Goal: Find specific page/section: Find specific page/section

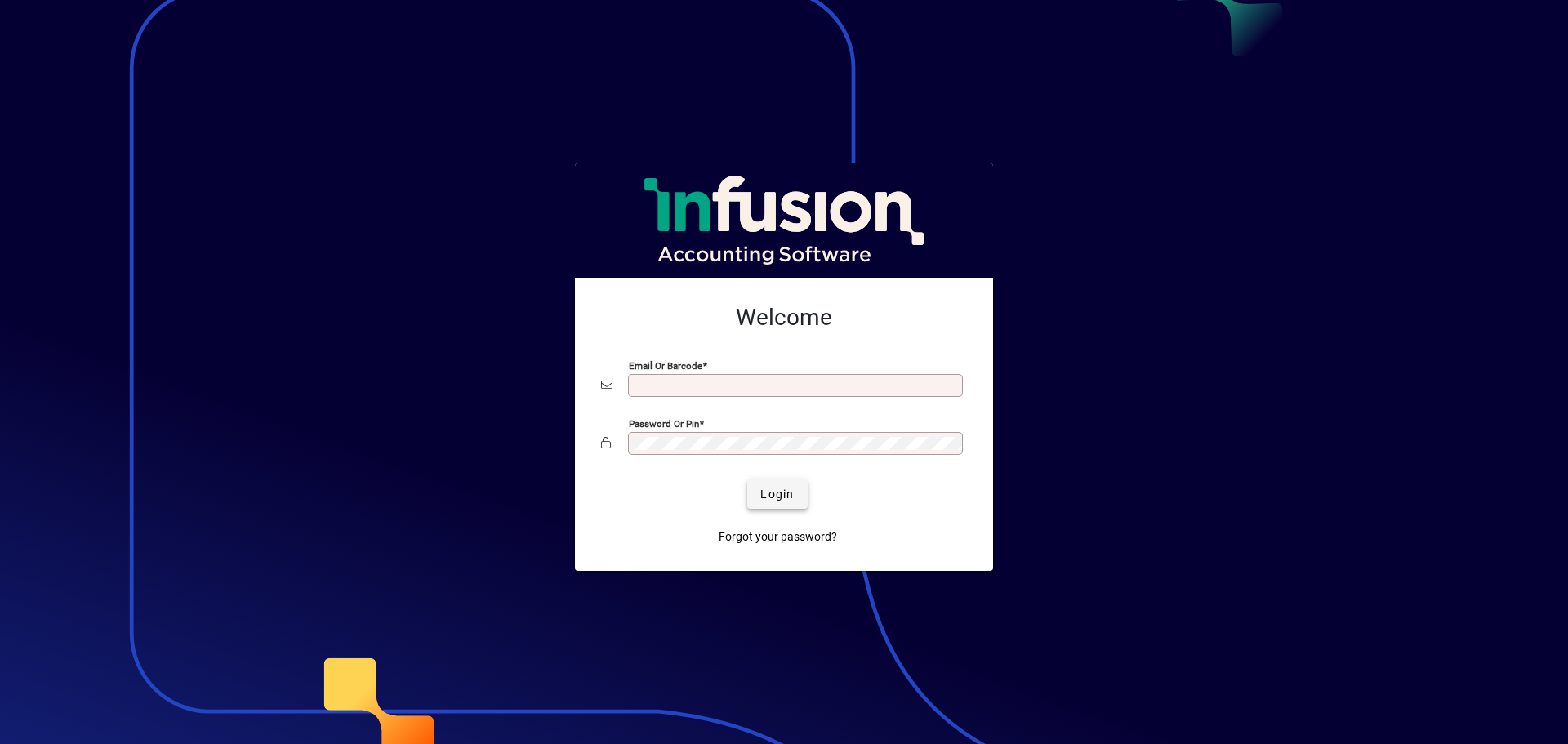
type input "**********"
click at [764, 492] on span "Login" at bounding box center [777, 494] width 34 height 17
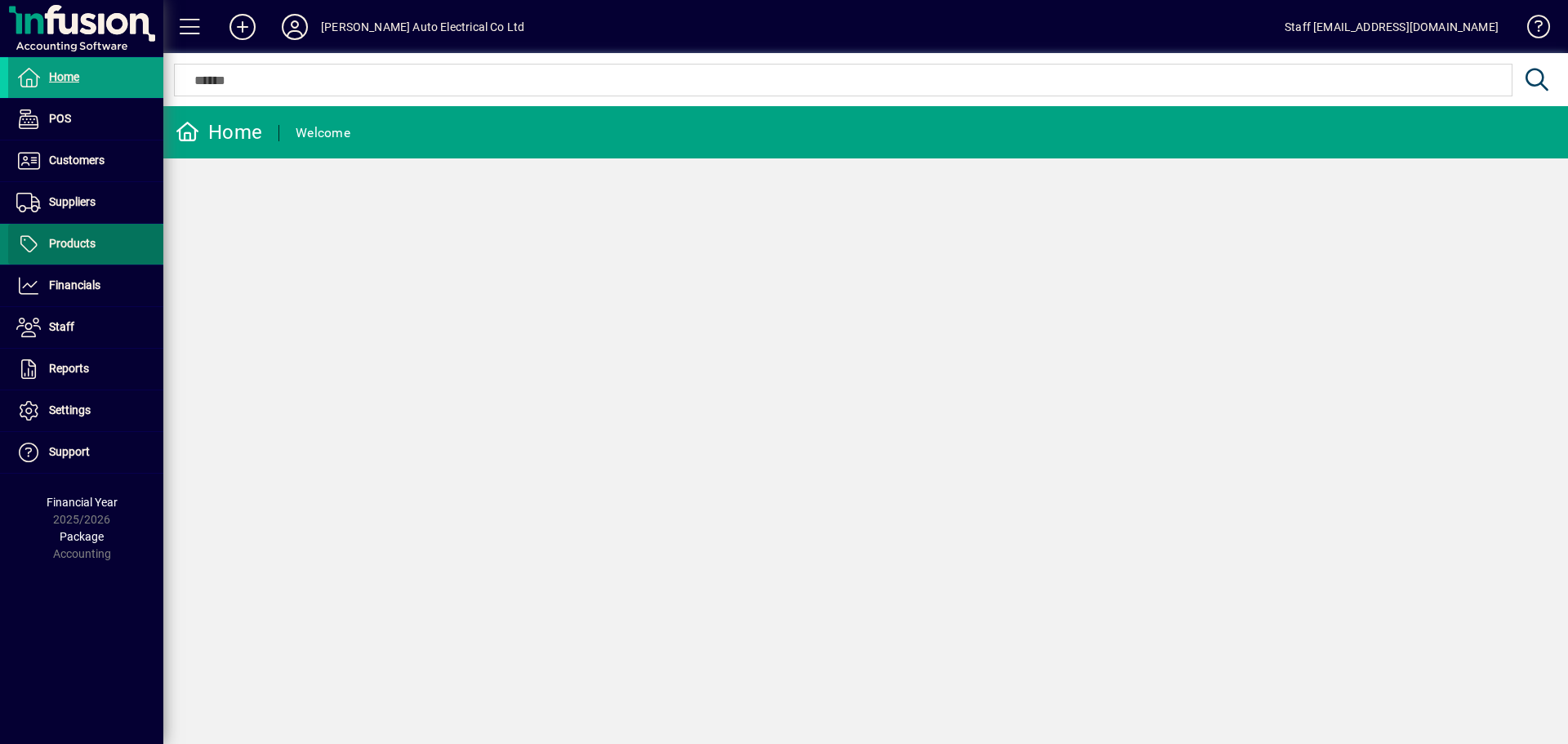
click at [85, 247] on span "Products" at bounding box center [71, 243] width 47 height 13
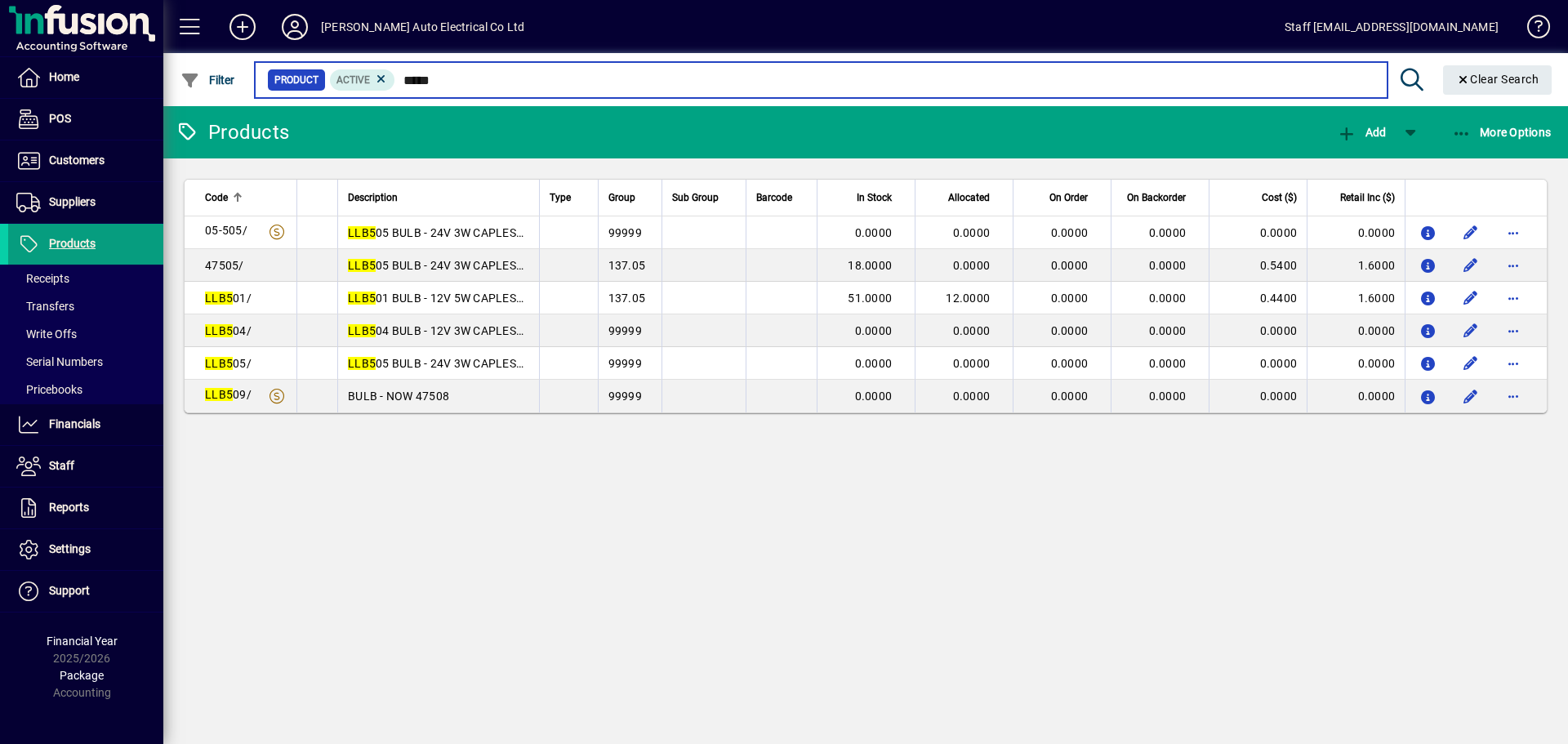
type input "******"
